Goal: Task Accomplishment & Management: Use online tool/utility

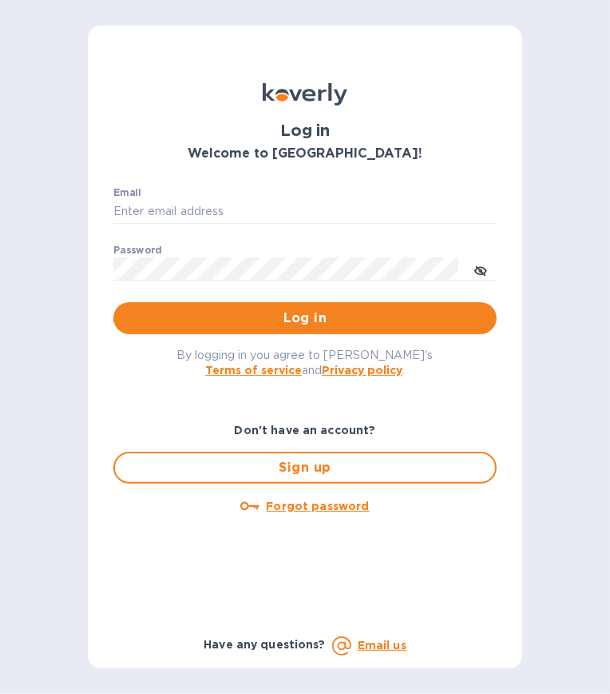
type input "[EMAIL_ADDRESS][DOMAIN_NAME]"
click at [332, 322] on span "Log in" at bounding box center [305, 317] width 358 height 19
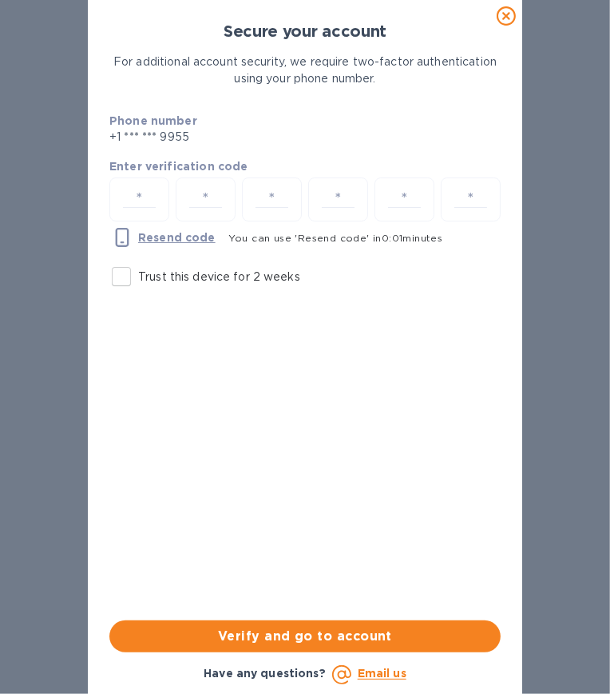
click at [123, 193] on input "number" at bounding box center [140, 200] width 46 height 30
type input "3"
type input "7"
type input "9"
type input "5"
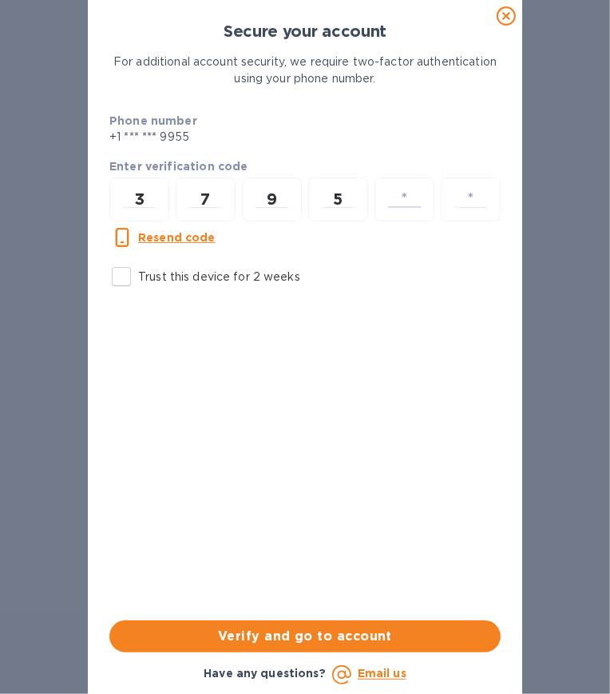
type input "0"
type input "4"
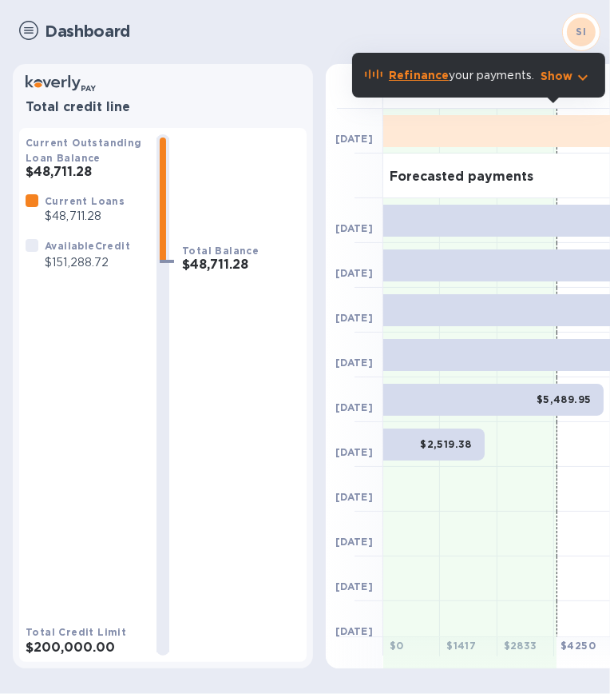
click at [65, 391] on div "Current Loans $48,711.28 Available Credit $151,288.72" at bounding box center [85, 402] width 118 height 419
drag, startPoint x: 115, startPoint y: 261, endPoint x: 50, endPoint y: 270, distance: 66.1
click at [50, 270] on p "$151,288.72" at bounding box center [87, 262] width 85 height 17
copy p "151,288.72"
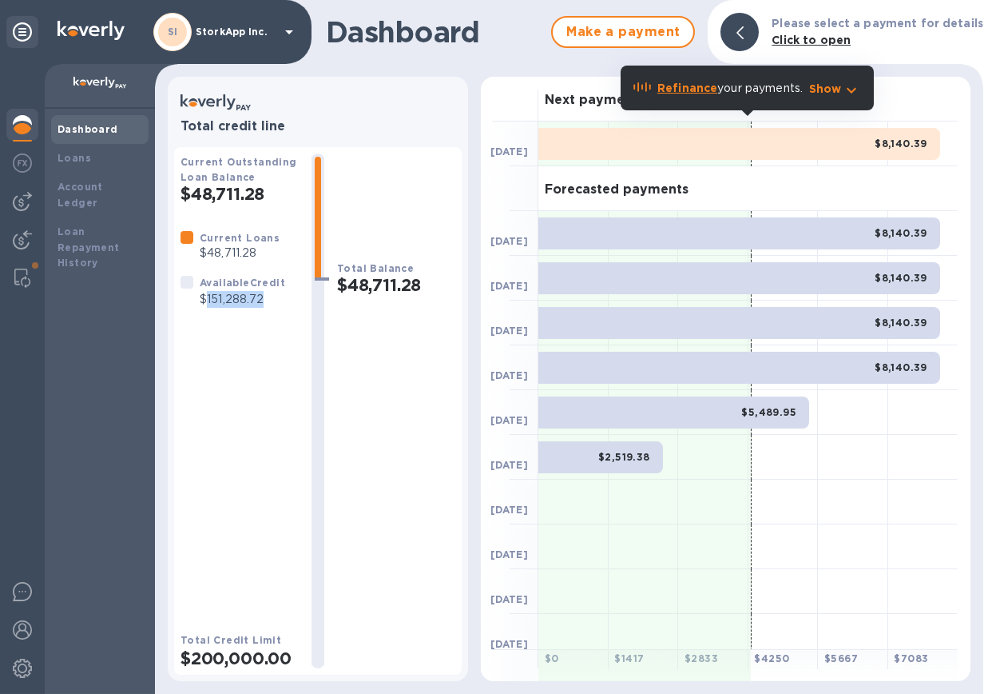
click at [6, 272] on div at bounding box center [22, 278] width 32 height 32
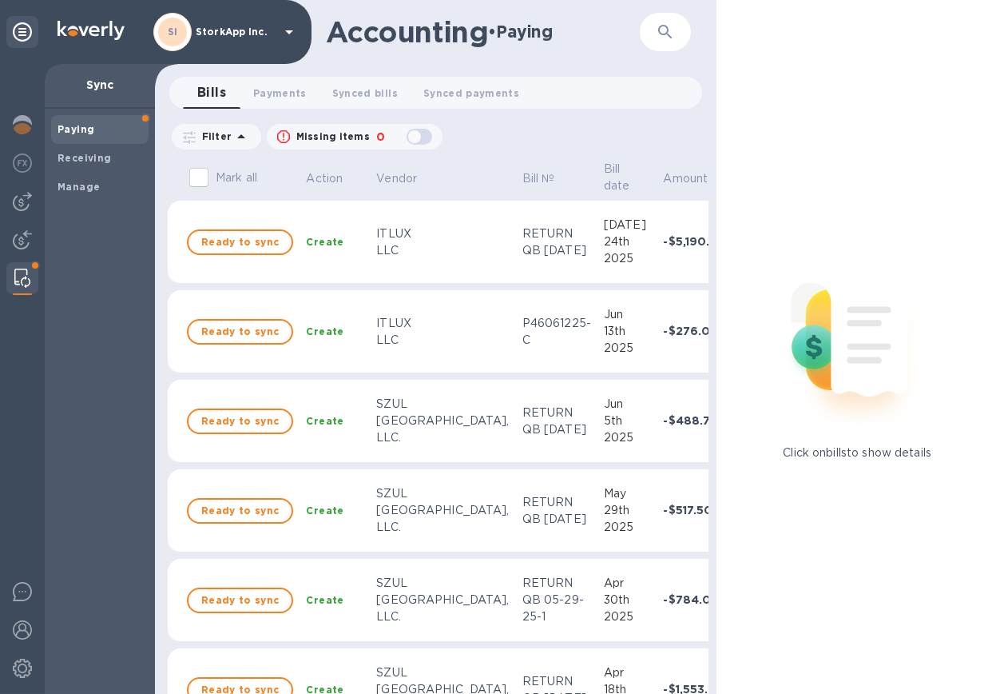
click at [469, 93] on span "Synced payments 0" at bounding box center [471, 93] width 96 height 17
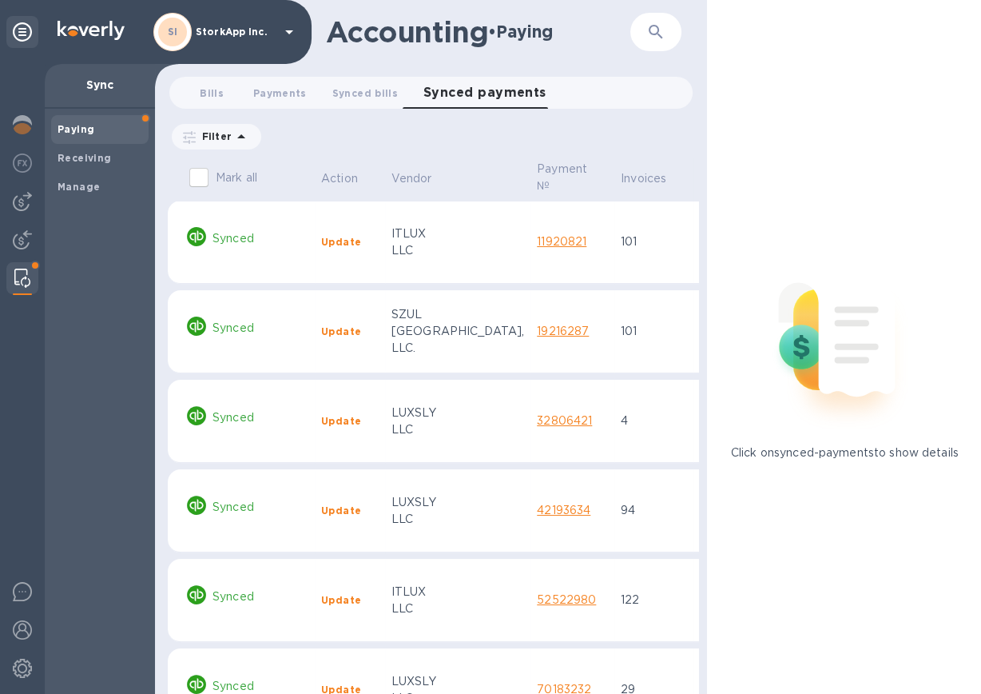
click at [365, 92] on span "Synced bills 0" at bounding box center [365, 93] width 66 height 17
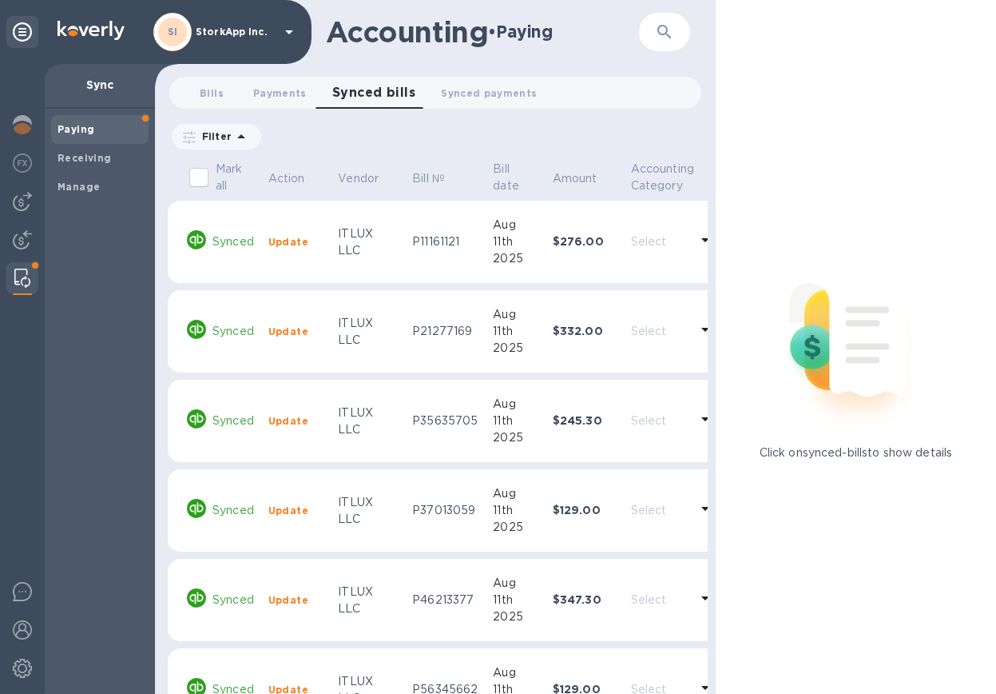
click at [70, 187] on b "Manage" at bounding box center [79, 187] width 42 height 12
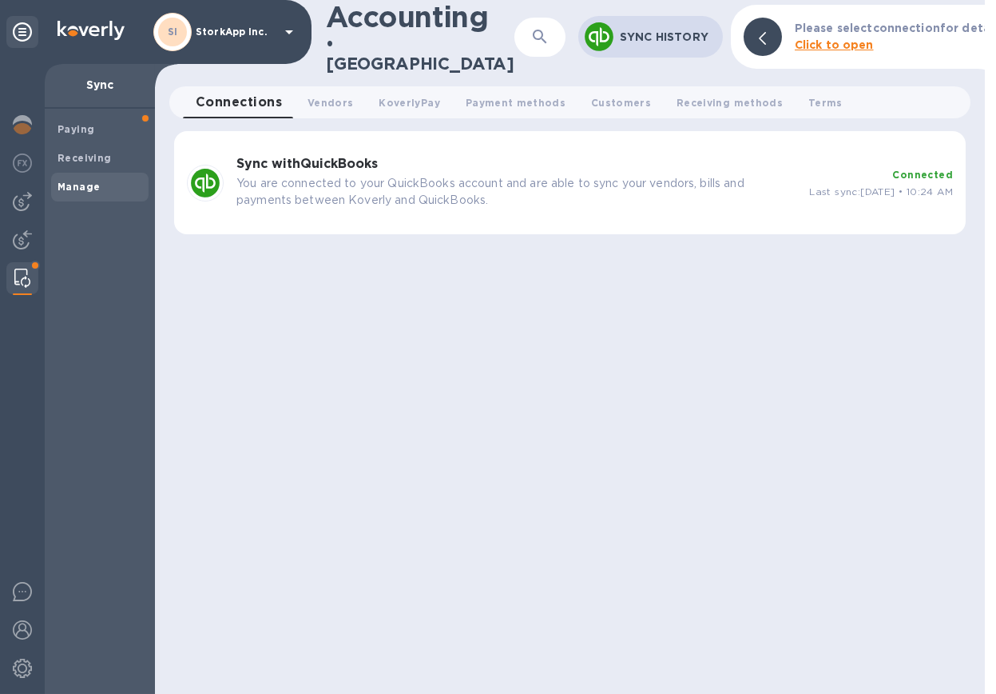
click at [610, 166] on div "Connected Last sync: [DATE] • 10:24 AM" at bounding box center [881, 183] width 144 height 34
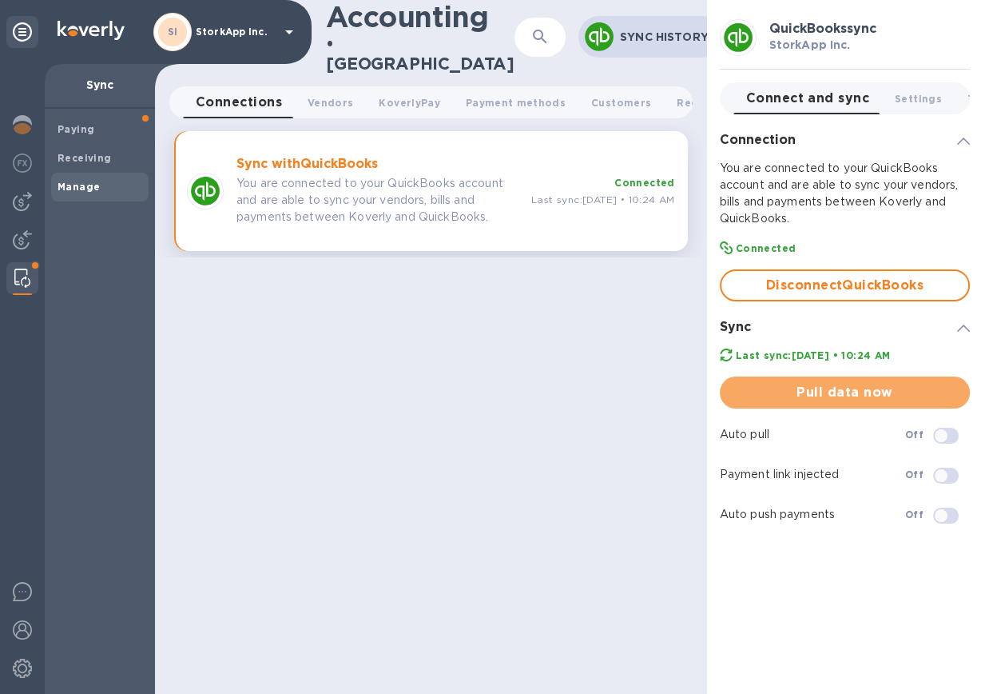
click at [610, 396] on span "Pull data now" at bounding box center [845, 392] width 225 height 19
